Goal: Information Seeking & Learning: Learn about a topic

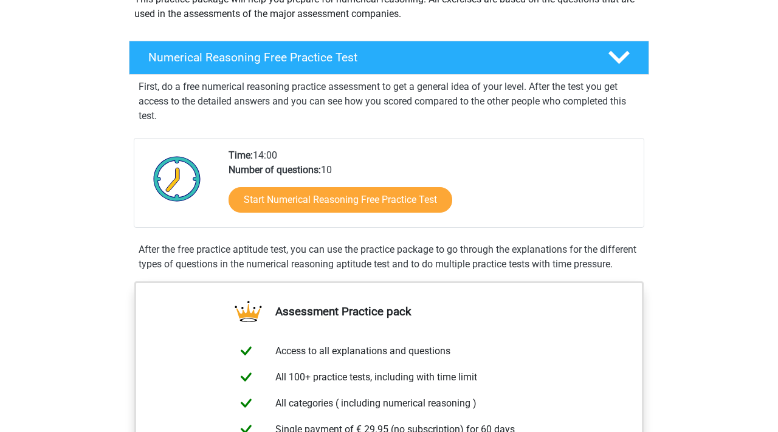
scroll to position [162, 0]
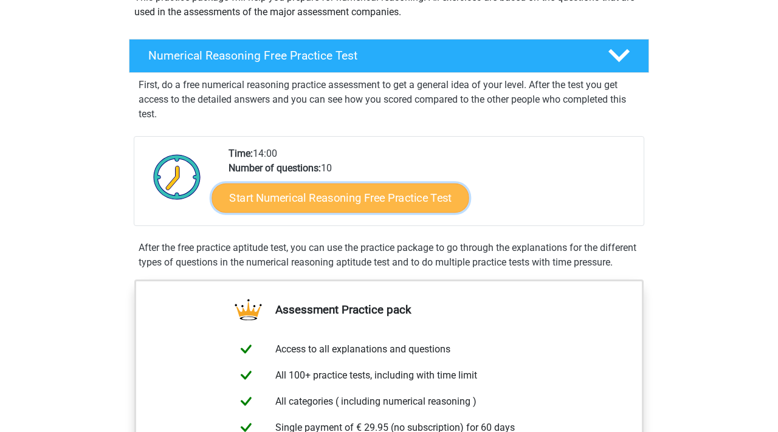
click at [283, 201] on link "Start Numerical Reasoning Free Practice Test" at bounding box center [340, 197] width 257 height 29
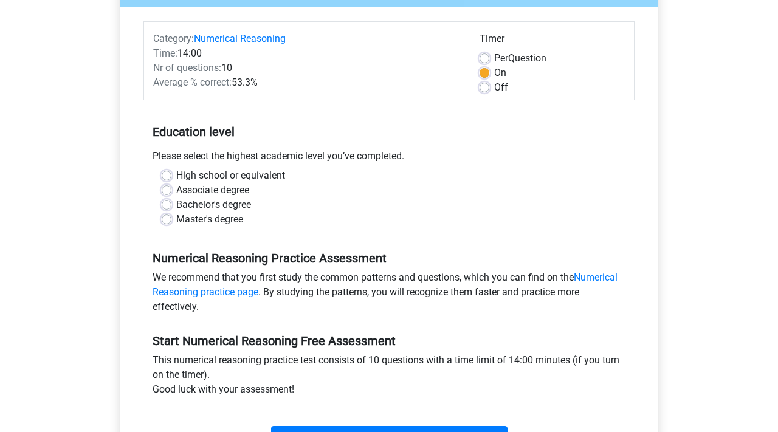
scroll to position [137, 0]
click at [201, 200] on label "Bachelor's degree" at bounding box center [213, 204] width 75 height 15
click at [171, 200] on input "Bachelor's degree" at bounding box center [167, 203] width 10 height 12
radio input "true"
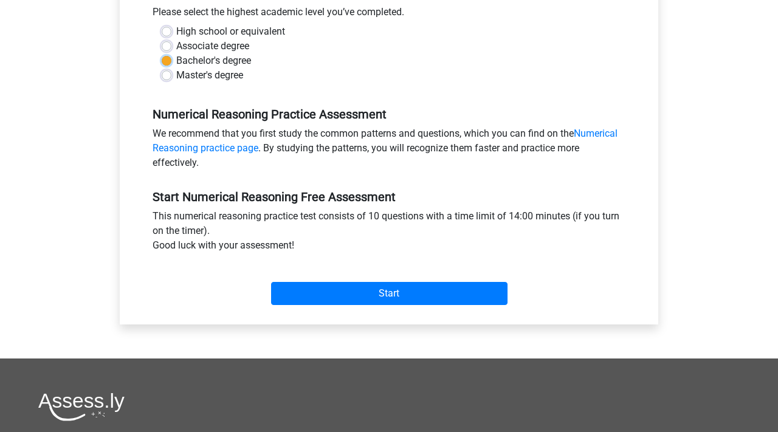
scroll to position [312, 0]
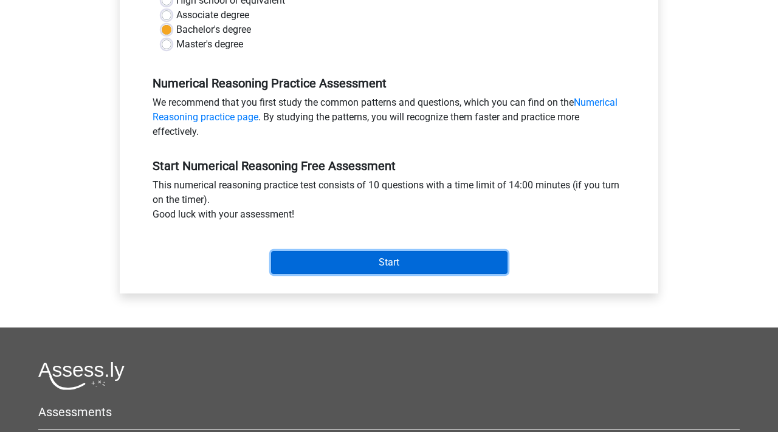
click at [309, 257] on input "Start" at bounding box center [389, 262] width 236 height 23
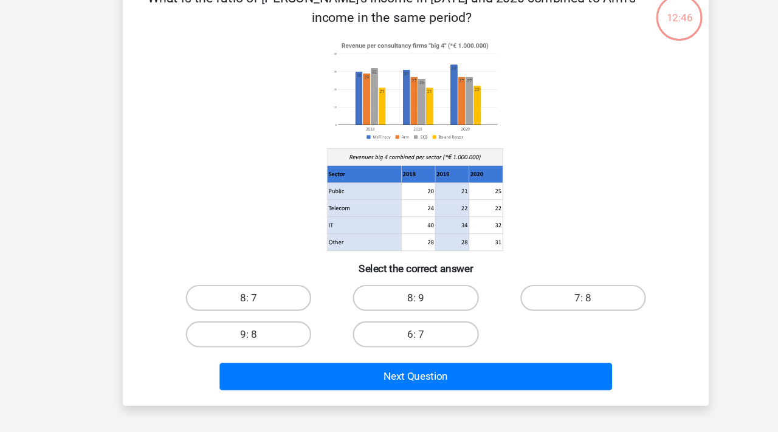
scroll to position [48, 0]
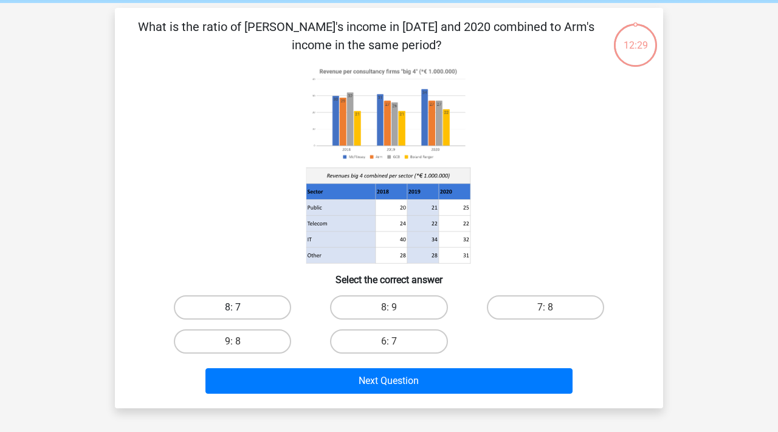
click at [252, 311] on label "8: 7" at bounding box center [232, 307] width 117 height 24
click at [241, 311] on input "8: 7" at bounding box center [237, 311] width 8 height 8
radio input "true"
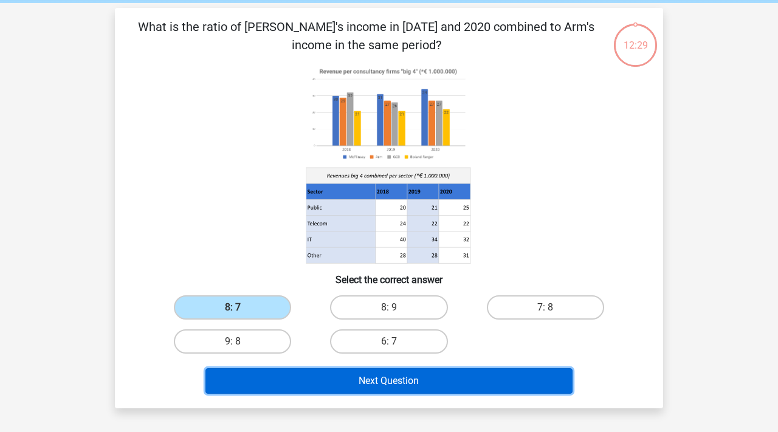
click at [333, 380] on button "Next Question" at bounding box center [389, 381] width 368 height 26
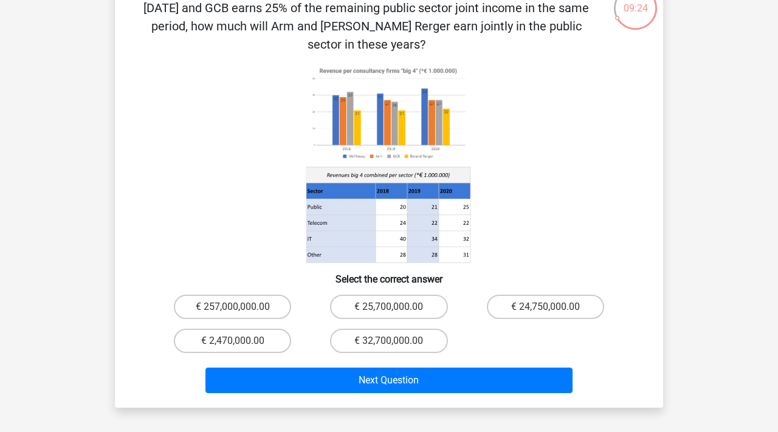
scroll to position [94, 0]
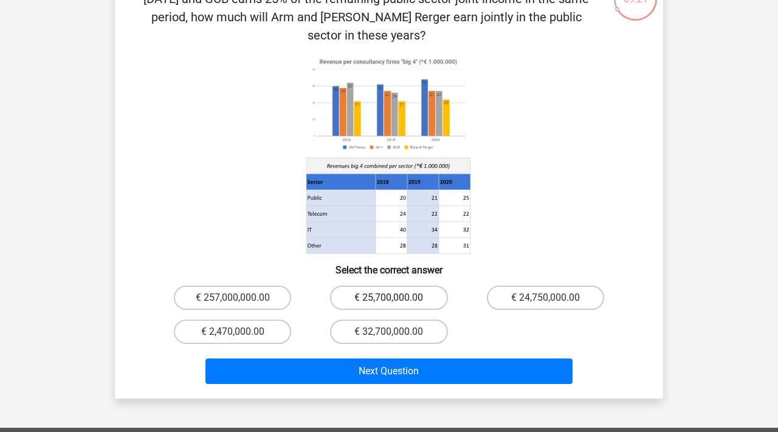
click at [383, 286] on label "€ 25,700,000.00" at bounding box center [388, 298] width 117 height 24
click at [389, 298] on input "€ 25,700,000.00" at bounding box center [393, 302] width 8 height 8
radio input "true"
click at [283, 286] on label "€ 257,000,000.00" at bounding box center [232, 298] width 117 height 24
click at [241, 298] on input "€ 257,000,000.00" at bounding box center [237, 302] width 8 height 8
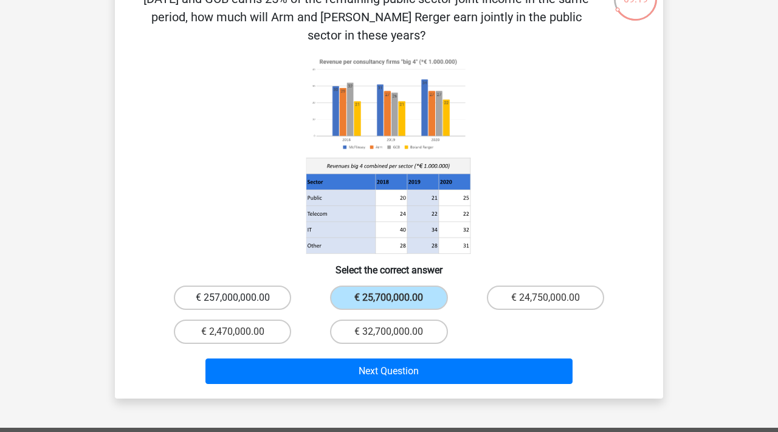
radio input "true"
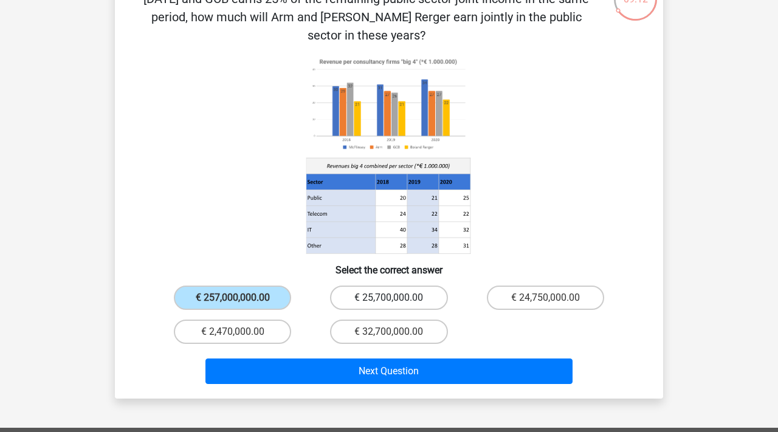
click at [376, 286] on label "€ 25,700,000.00" at bounding box center [388, 298] width 117 height 24
click at [389, 298] on input "€ 25,700,000.00" at bounding box center [393, 302] width 8 height 8
radio input "true"
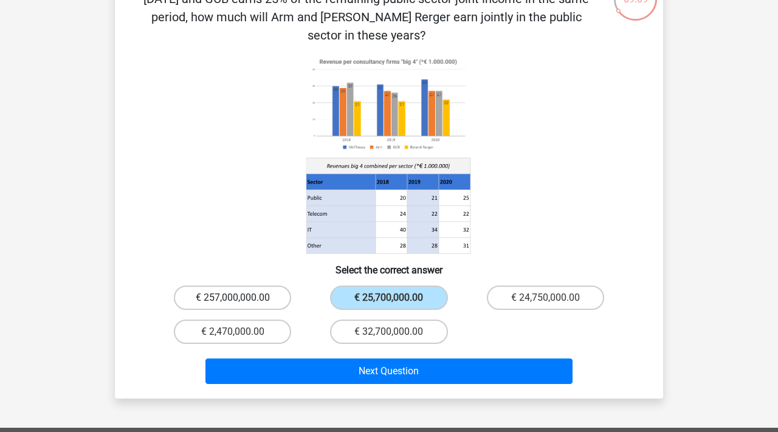
click at [269, 286] on label "€ 257,000,000.00" at bounding box center [232, 298] width 117 height 24
click at [241, 298] on input "€ 257,000,000.00" at bounding box center [237, 302] width 8 height 8
radio input "true"
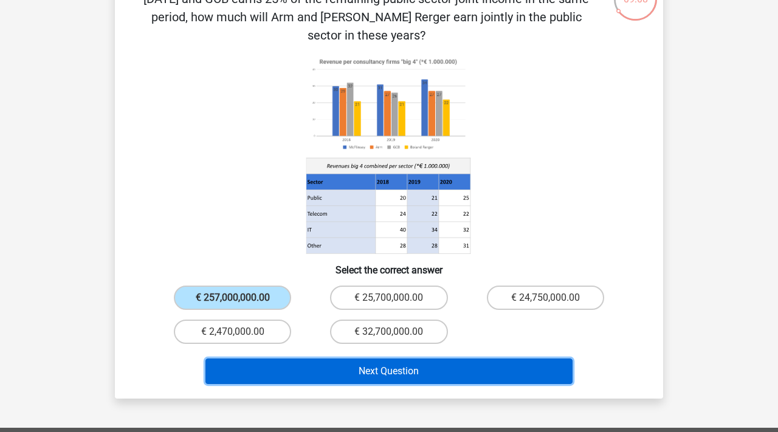
click at [307, 359] on button "Next Question" at bounding box center [389, 372] width 368 height 26
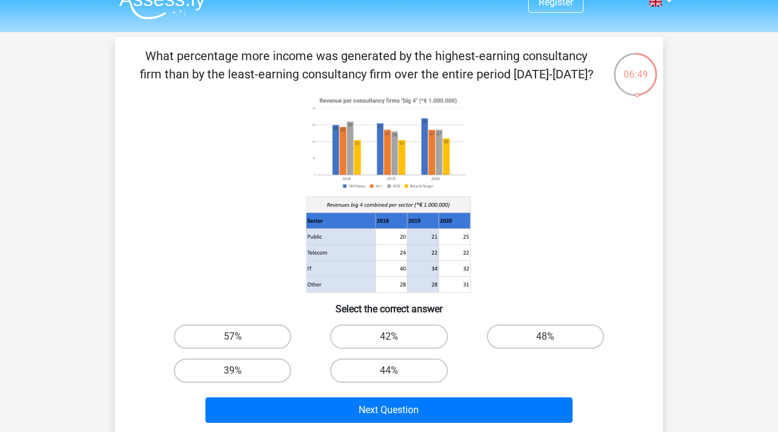
scroll to position [1, 0]
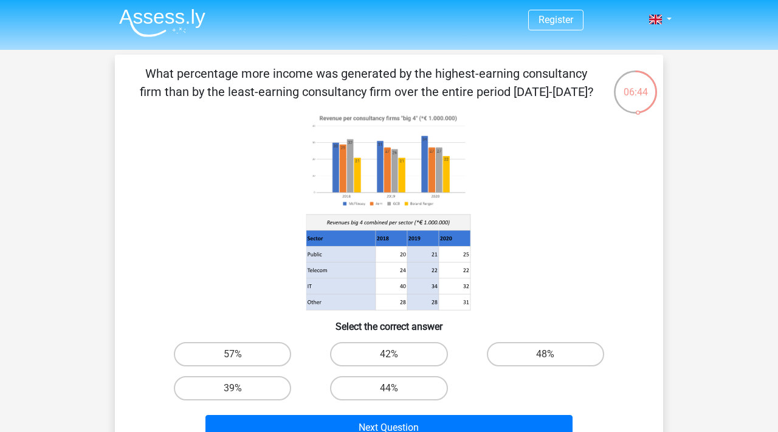
drag, startPoint x: 132, startPoint y: 74, endPoint x: 388, endPoint y: 94, distance: 256.7
click at [388, 93] on div "What percentage more income was generated by the highest-earning consultancy fi…" at bounding box center [389, 254] width 538 height 381
copy p "What percentage more income was generated by the highest-earning consultancy fi…"
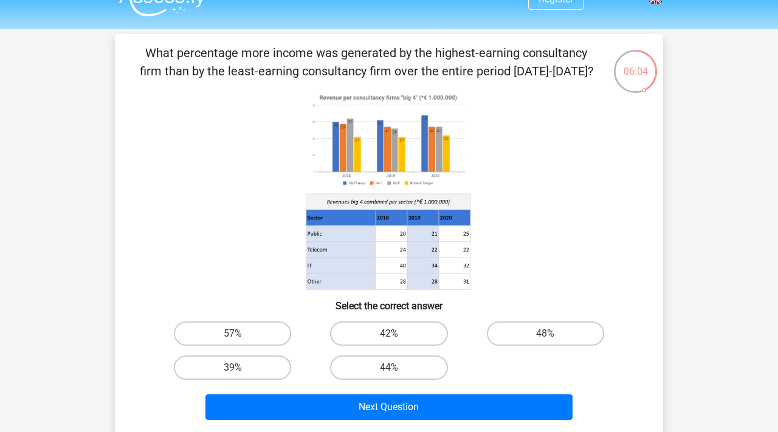
scroll to position [25, 0]
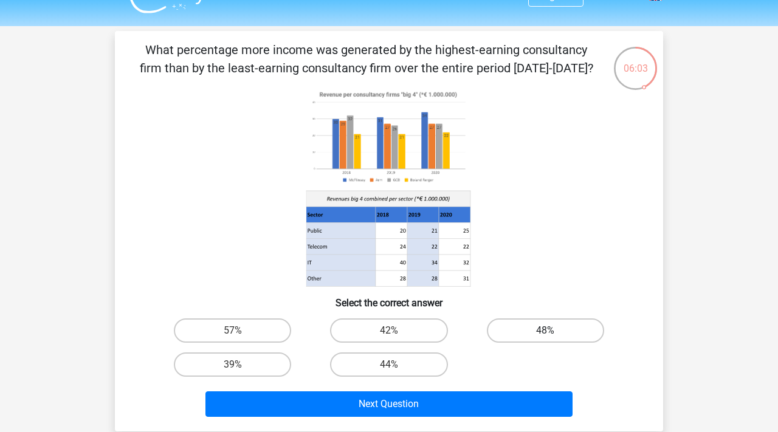
click at [517, 336] on label "48%" at bounding box center [545, 330] width 117 height 24
click at [545, 336] on input "48%" at bounding box center [549, 335] width 8 height 8
radio input "true"
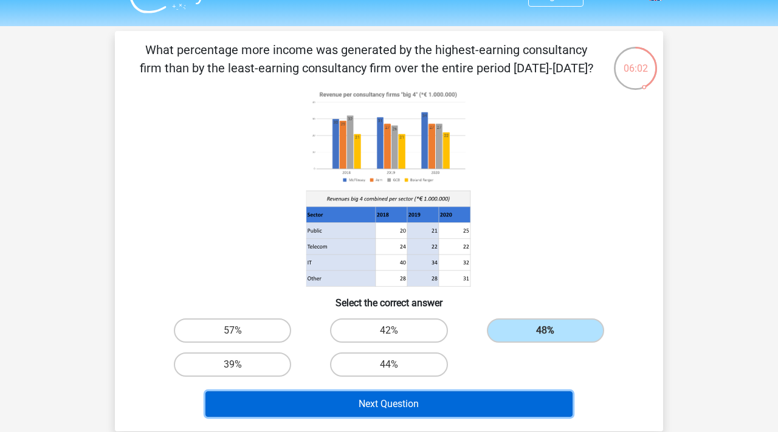
click at [410, 413] on button "Next Question" at bounding box center [389, 404] width 368 height 26
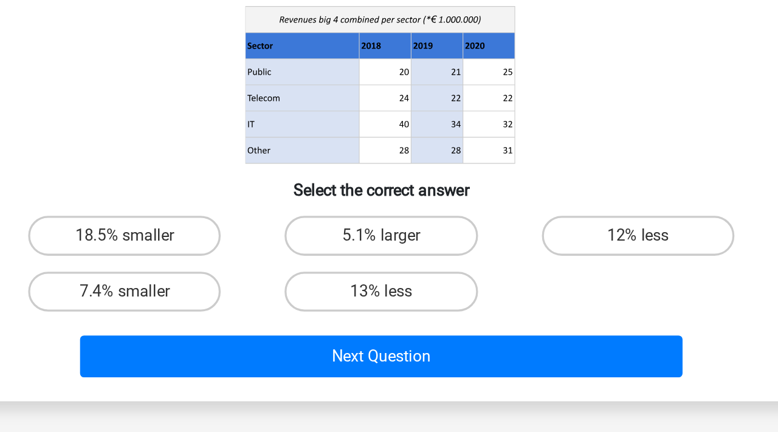
scroll to position [48, 0]
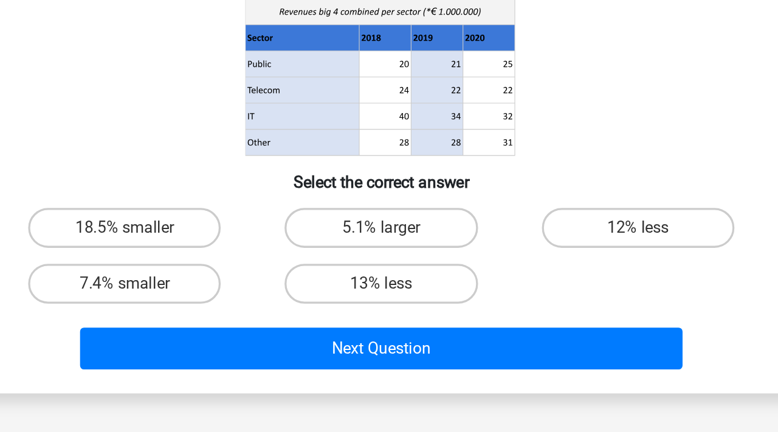
click at [394, 314] on input "5.1% larger" at bounding box center [393, 311] width 8 height 8
radio input "true"
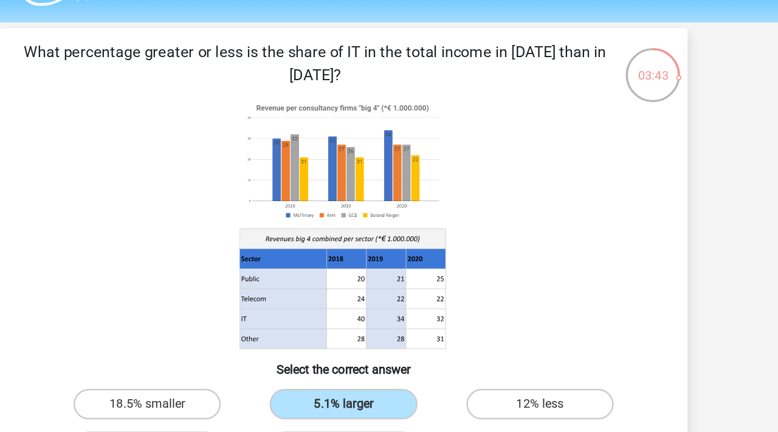
scroll to position [31, 0]
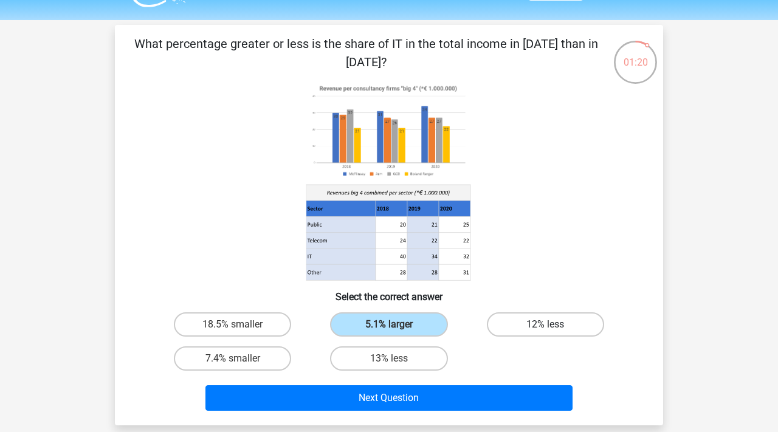
click at [521, 323] on label "12% less" at bounding box center [545, 324] width 117 height 24
click at [545, 324] on input "12% less" at bounding box center [549, 328] width 8 height 8
radio input "true"
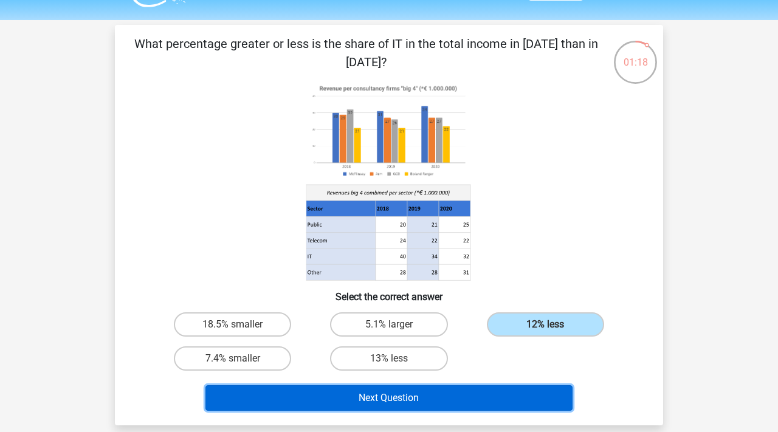
click at [455, 398] on button "Next Question" at bounding box center [389, 398] width 368 height 26
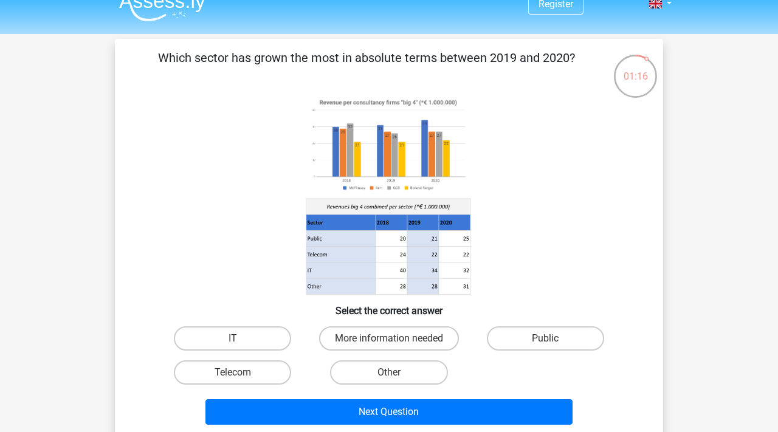
scroll to position [18, 0]
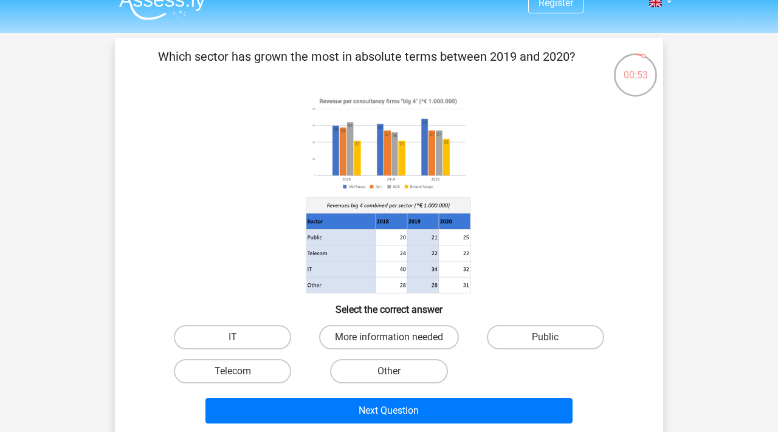
click at [551, 339] on input "Public" at bounding box center [549, 341] width 8 height 8
radio input "true"
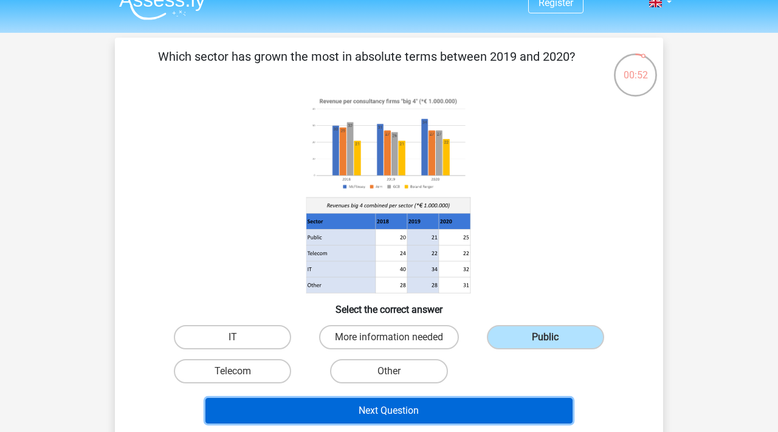
click at [433, 420] on button "Next Question" at bounding box center [389, 411] width 368 height 26
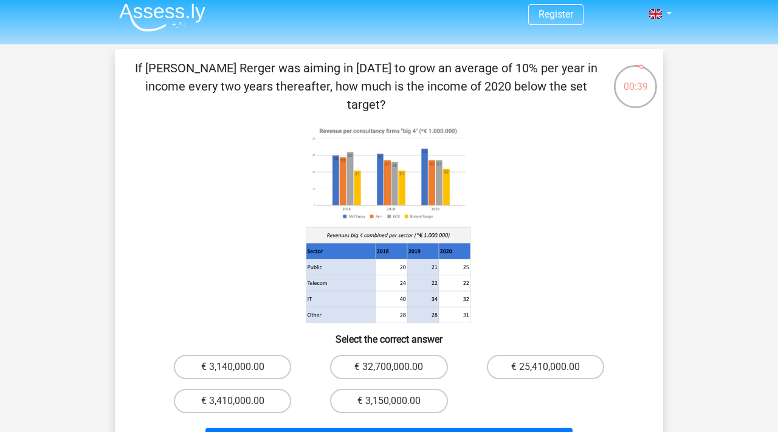
scroll to position [5, 0]
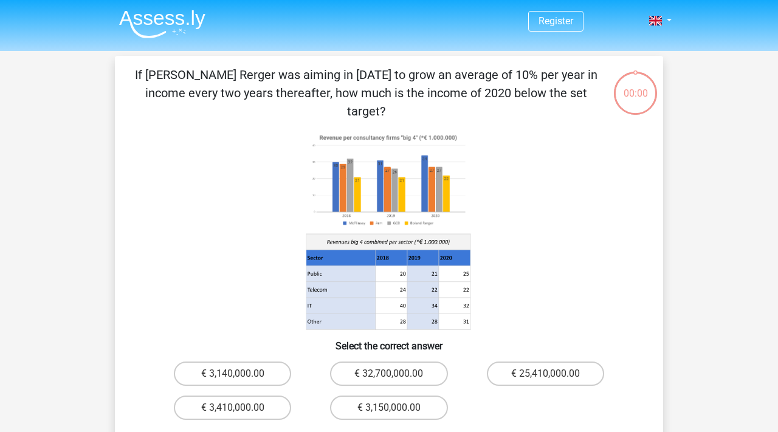
scroll to position [5, 0]
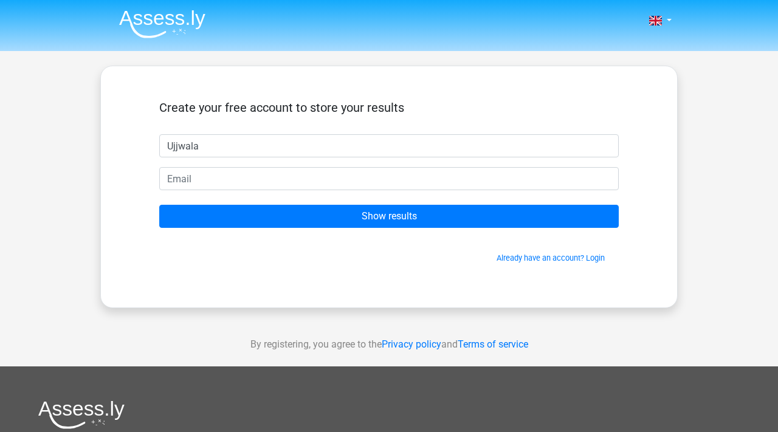
type input "Ujjwala"
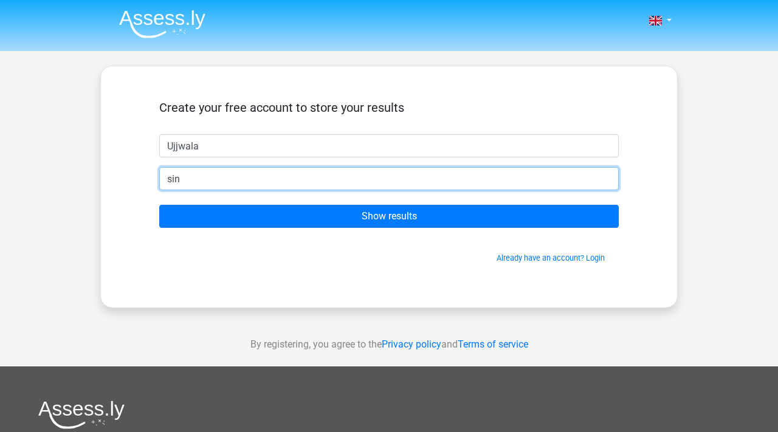
type input "[EMAIL_ADDRESS][DOMAIN_NAME]"
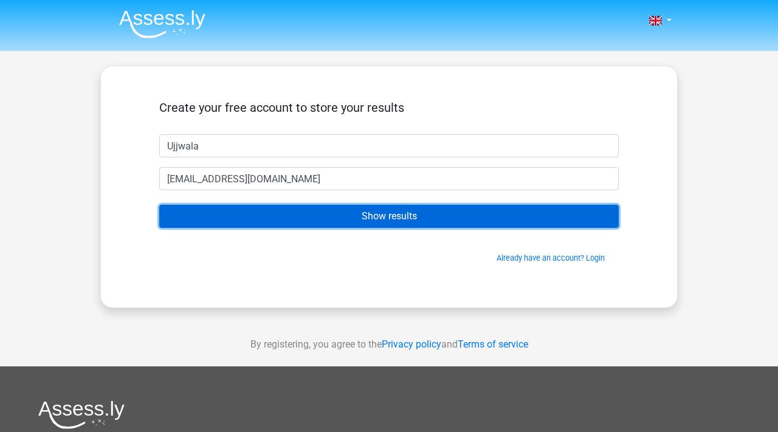
click at [287, 227] on input "Show results" at bounding box center [388, 216] width 459 height 23
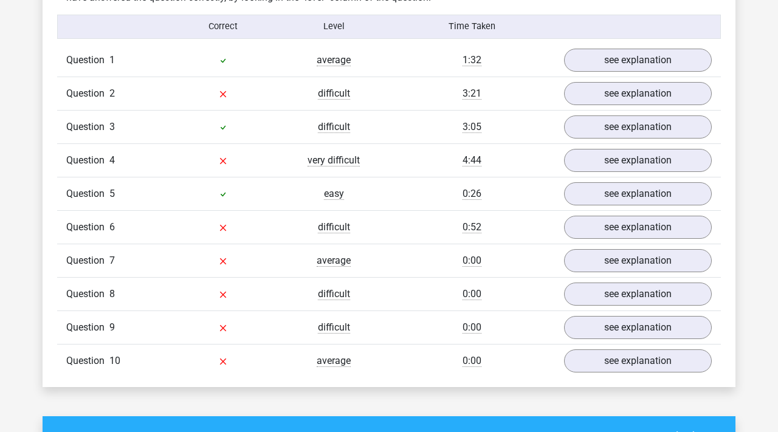
scroll to position [983, 0]
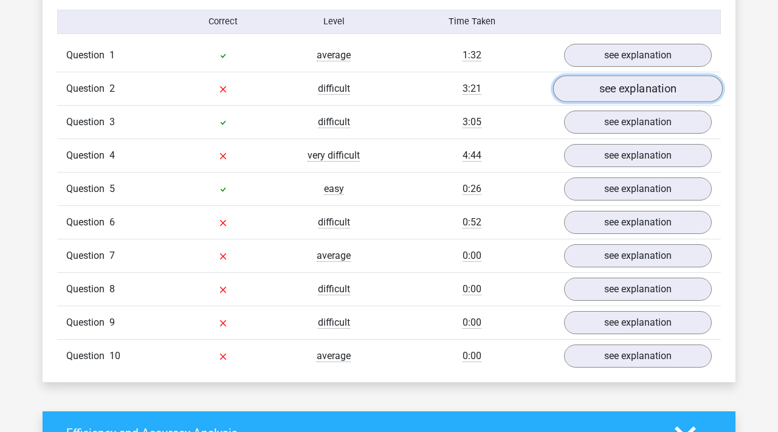
click at [623, 84] on link "see explanation" at bounding box center [638, 88] width 170 height 27
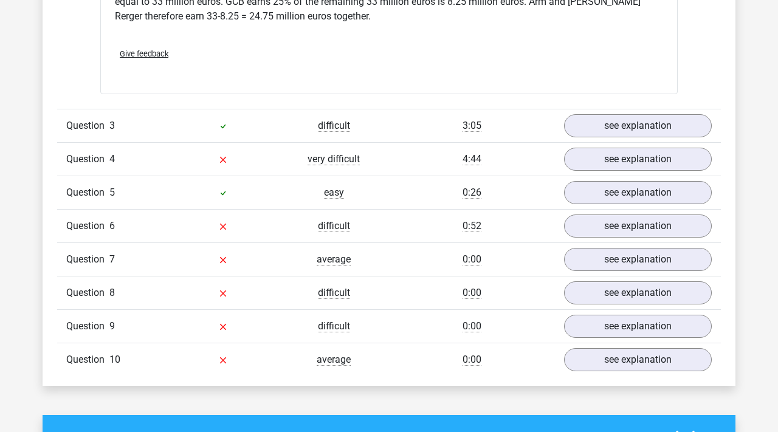
scroll to position [1500, 0]
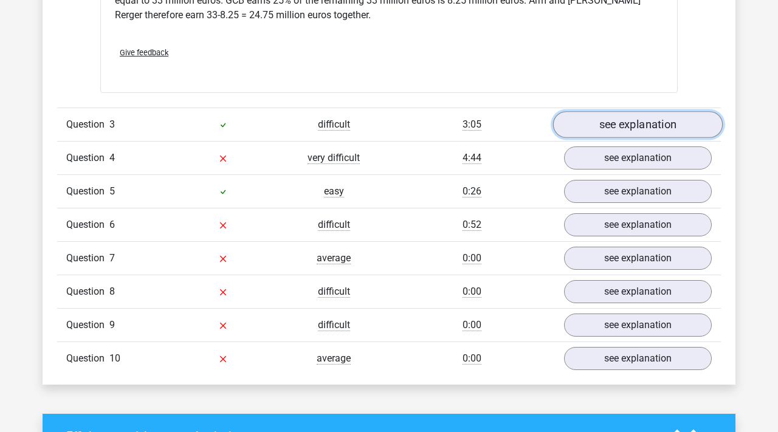
click at [642, 116] on link "see explanation" at bounding box center [638, 124] width 170 height 27
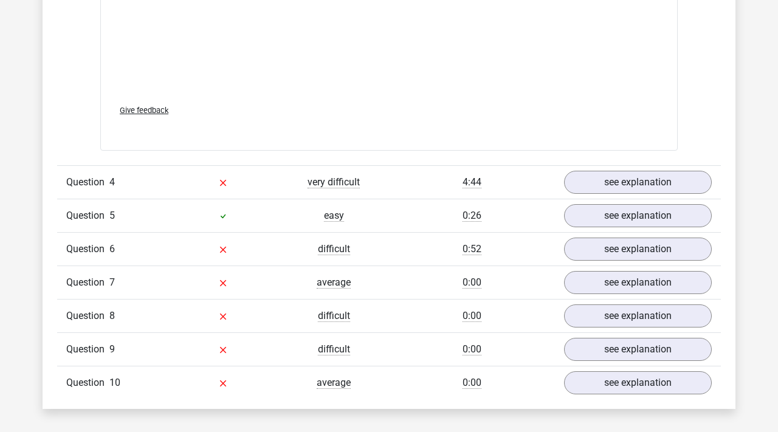
scroll to position [2298, 0]
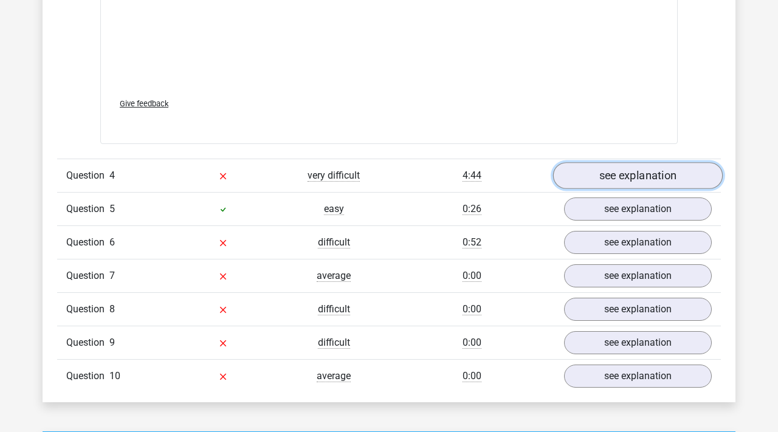
click at [598, 165] on link "see explanation" at bounding box center [638, 176] width 170 height 27
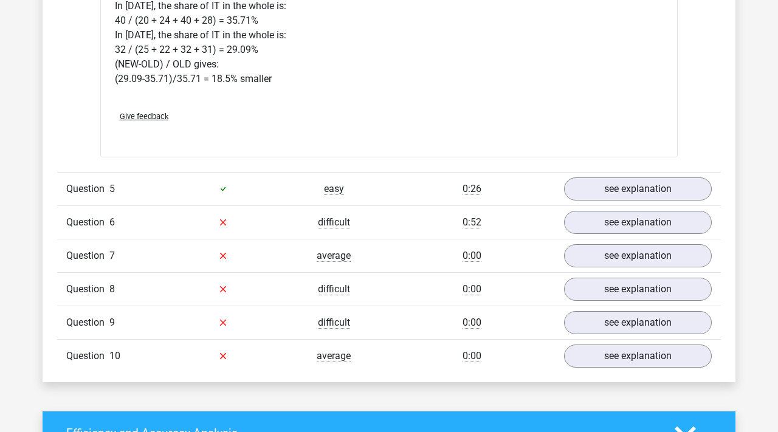
scroll to position [2853, 0]
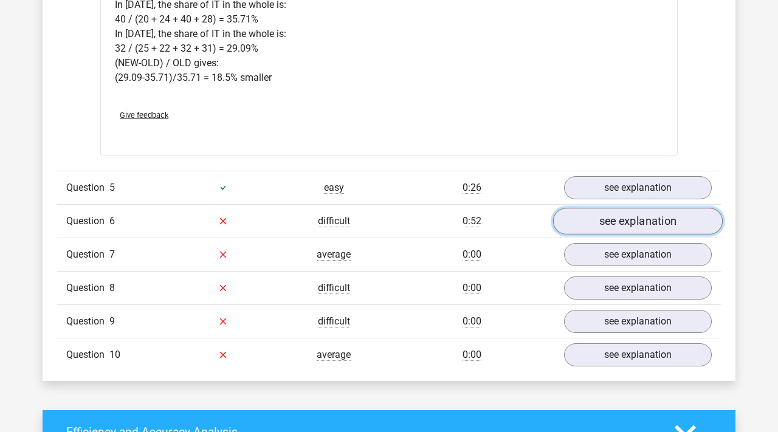
click at [589, 208] on link "see explanation" at bounding box center [638, 221] width 170 height 27
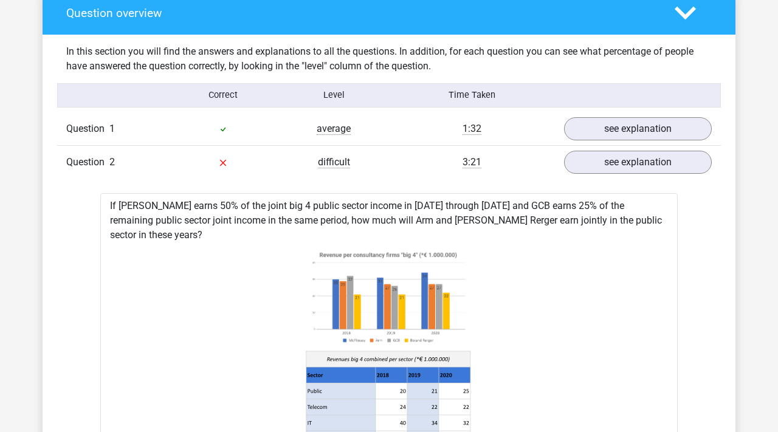
scroll to position [915, 0]
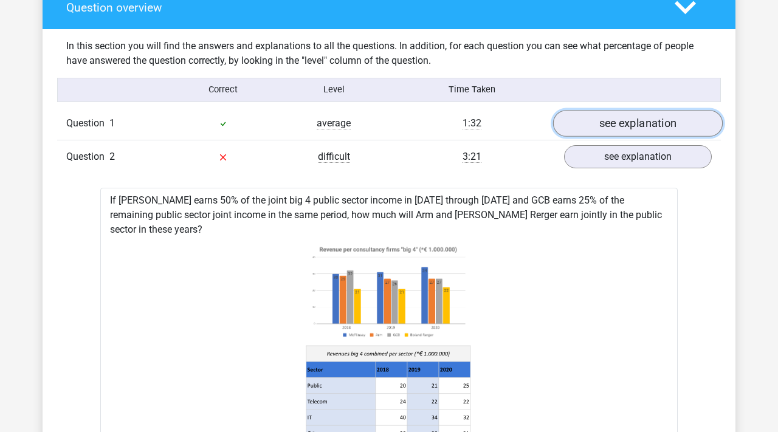
click at [594, 115] on link "see explanation" at bounding box center [638, 123] width 170 height 27
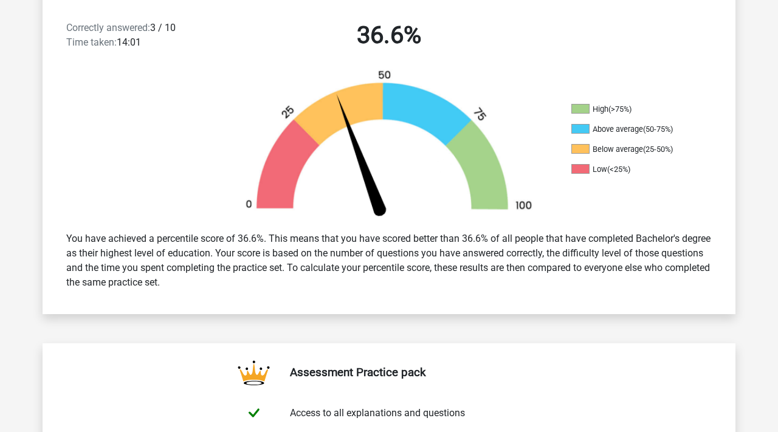
scroll to position [0, 0]
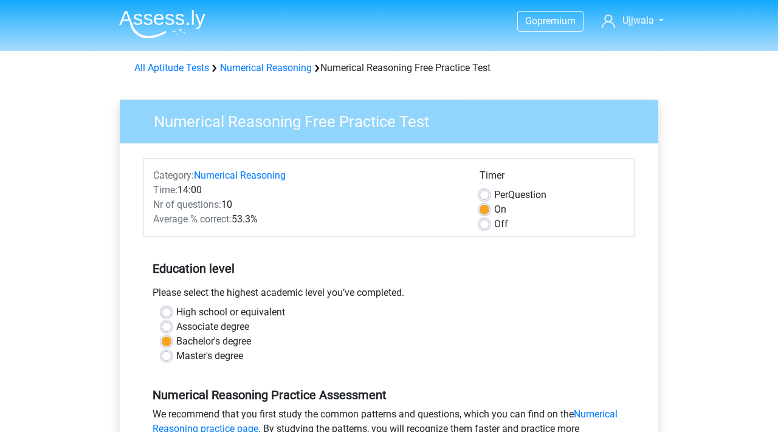
scroll to position [312, 0]
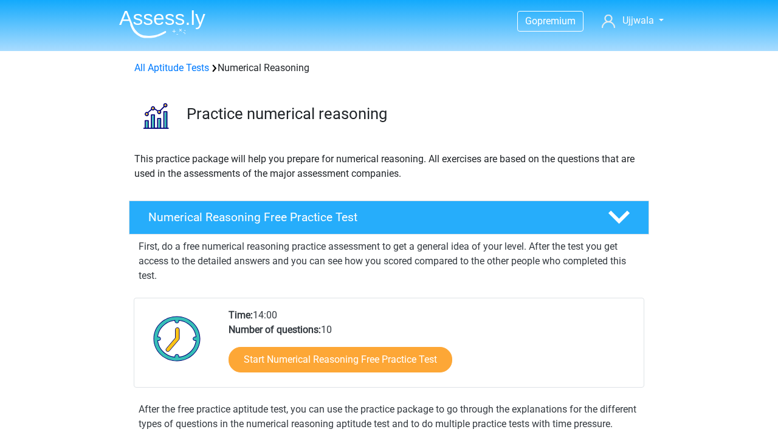
scroll to position [162, 0]
